Goal: Information Seeking & Learning: Check status

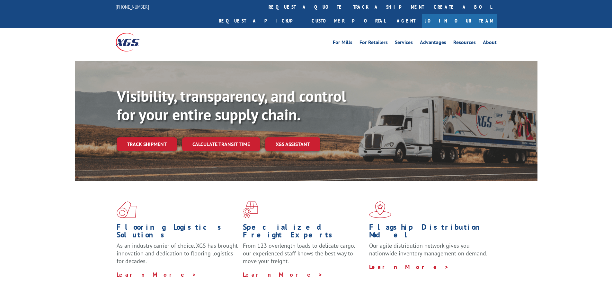
click at [145, 137] on link "Track shipment" at bounding box center [147, 143] width 60 height 13
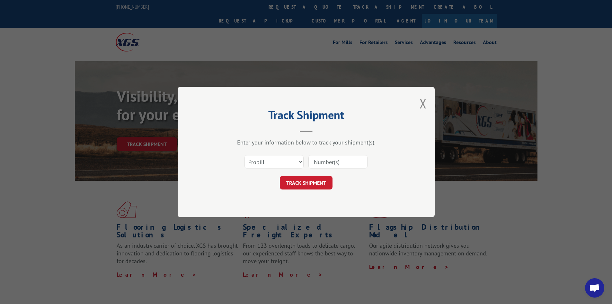
click at [331, 161] on input at bounding box center [337, 161] width 59 height 13
paste input "17549064"
type input "17549064"
click at [314, 182] on button "TRACK SHIPMENT" at bounding box center [306, 182] width 53 height 13
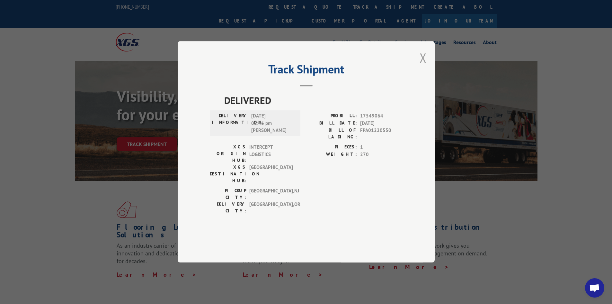
click at [422, 66] on button "Close modal" at bounding box center [423, 57] width 7 height 17
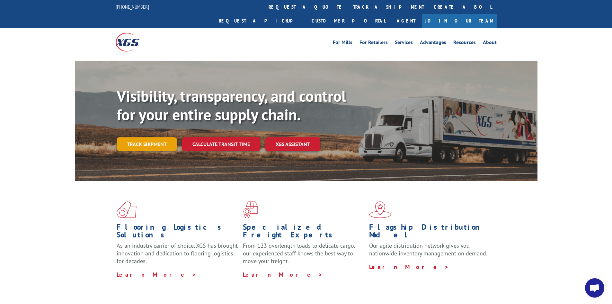
click at [154, 137] on link "Track shipment" at bounding box center [147, 143] width 60 height 13
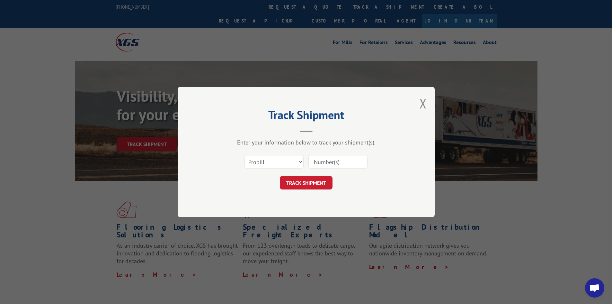
click at [337, 164] on input at bounding box center [337, 161] width 59 height 13
paste input "17549064"
type input "17549064"
click at [322, 181] on button "TRACK SHIPMENT" at bounding box center [306, 182] width 53 height 13
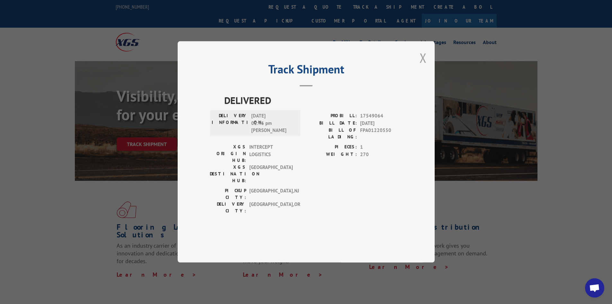
click at [425, 66] on button "Close modal" at bounding box center [423, 57] width 7 height 17
